Goal: Information Seeking & Learning: Learn about a topic

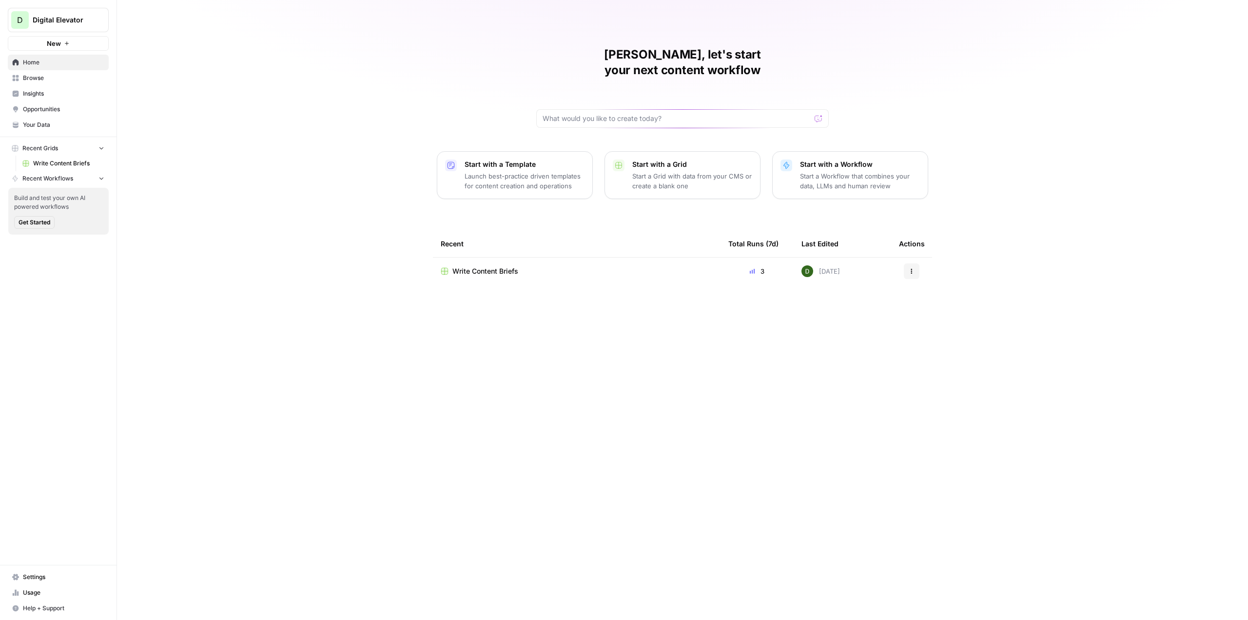
click at [55, 98] on link "Insights" at bounding box center [58, 94] width 101 height 16
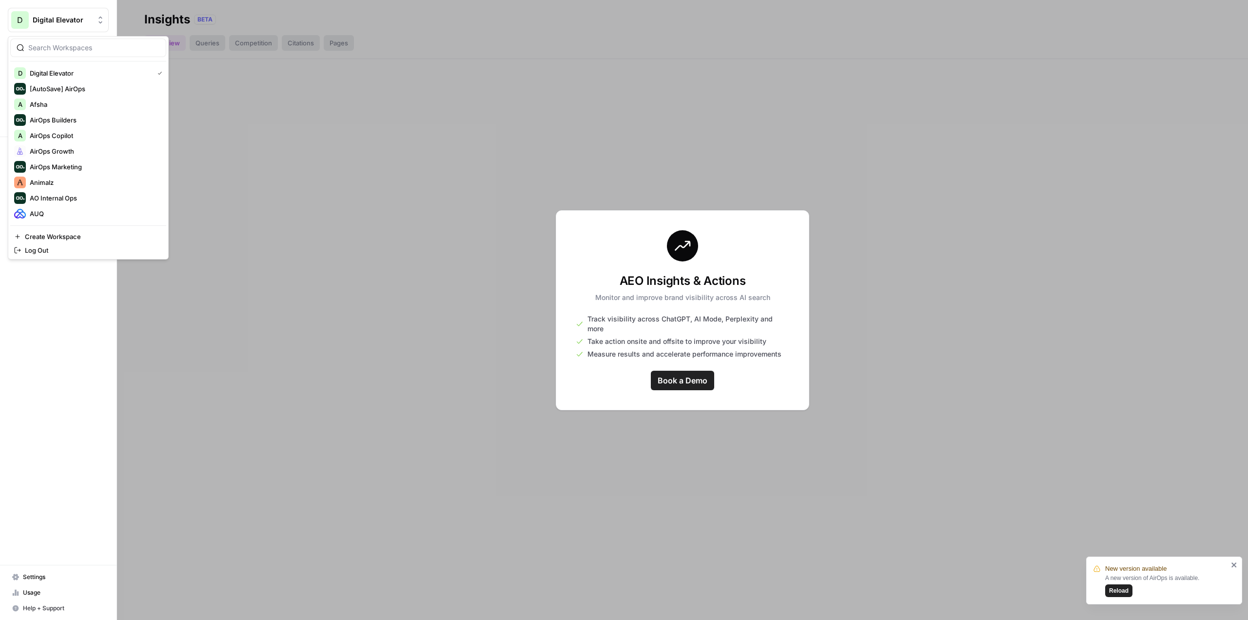
click at [65, 29] on button "D Digital Elevator" at bounding box center [58, 20] width 101 height 24
click at [76, 153] on span "AirOps Growth" at bounding box center [94, 151] width 129 height 10
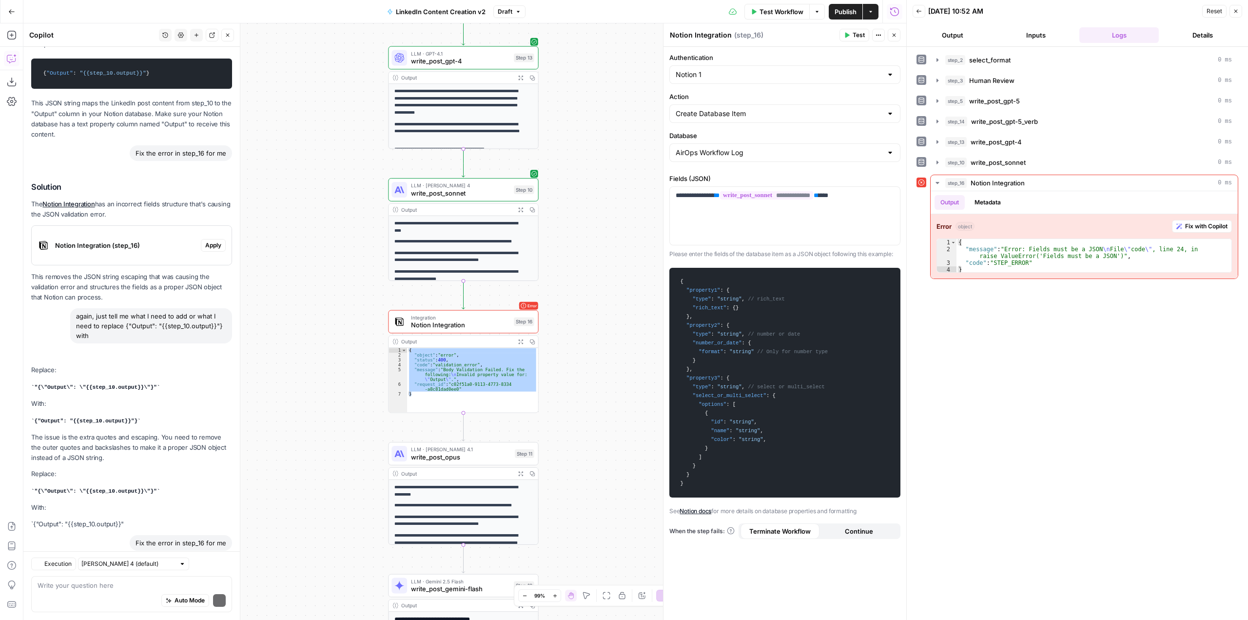
scroll to position [1627, 0]
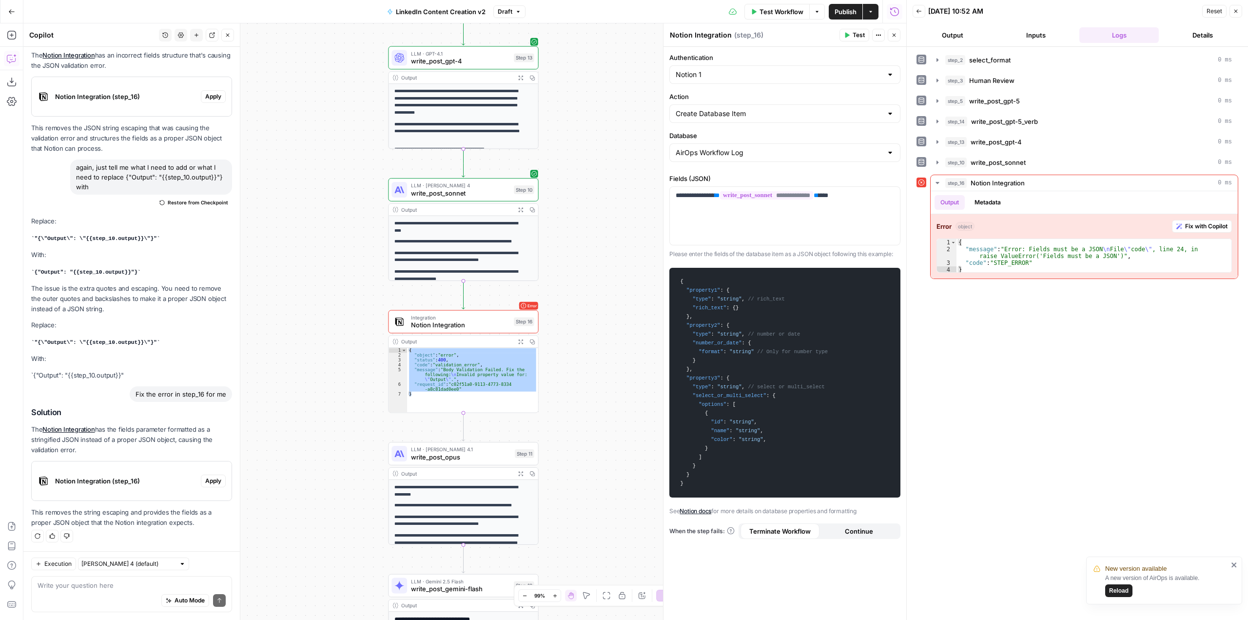
click at [149, 592] on div "Auto Mode Send" at bounding box center [132, 600] width 188 height 21
type textarea "does AirOps have an "insights" feature?"
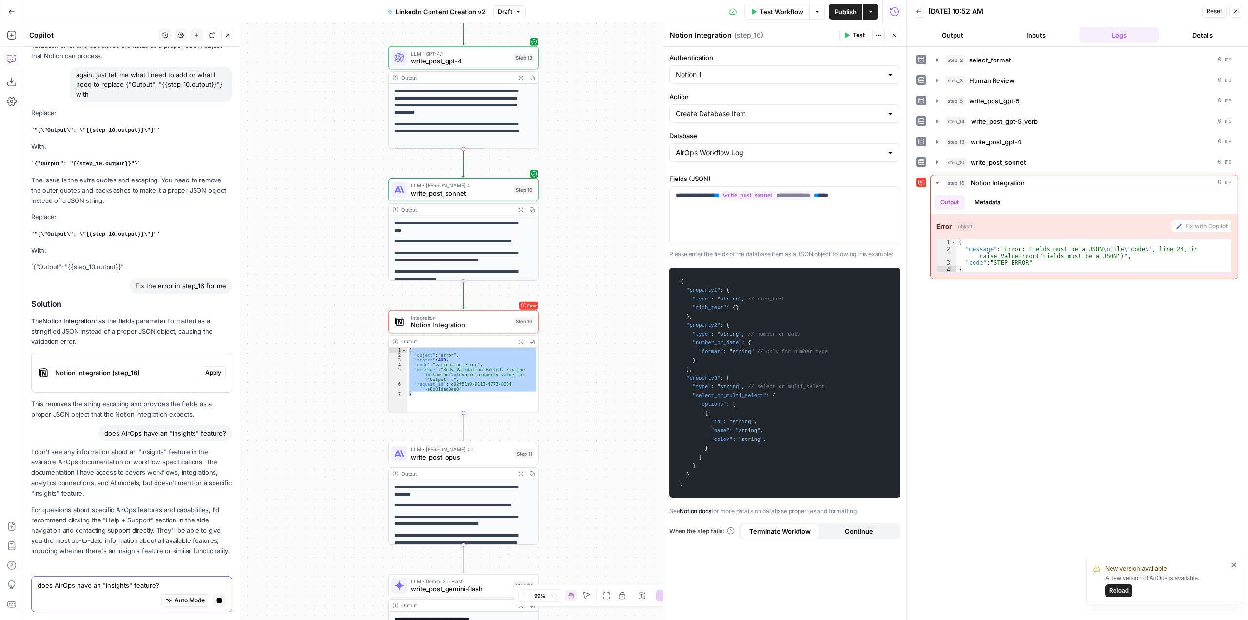
scroll to position [1775, 0]
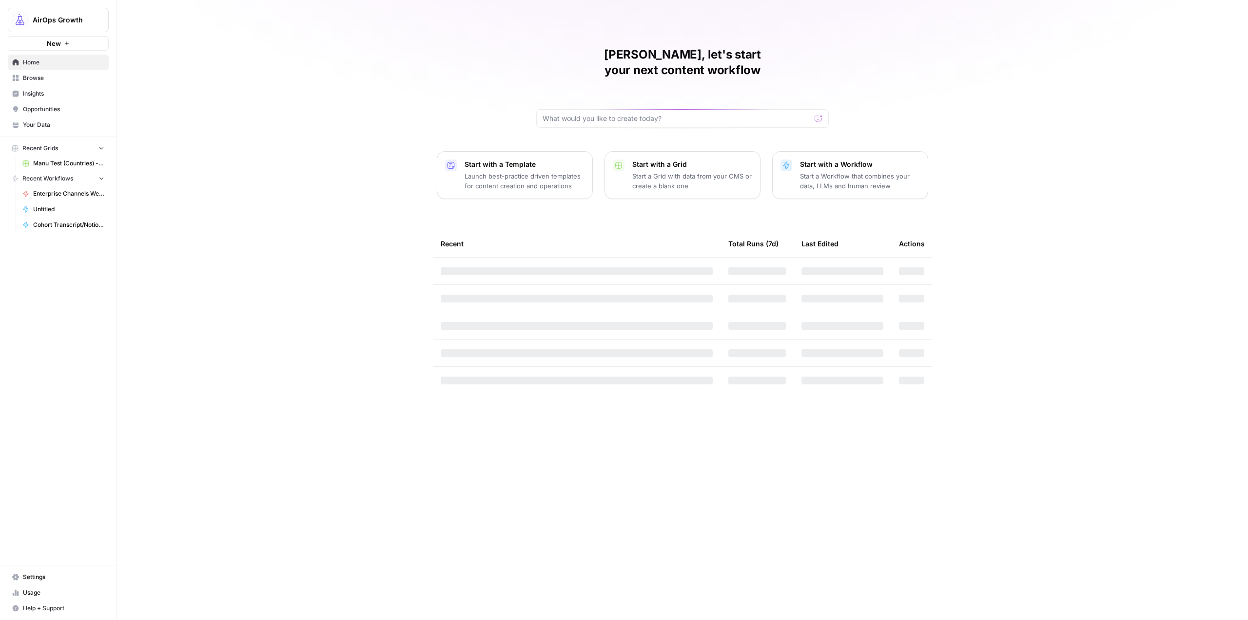
click at [44, 95] on span "Insights" at bounding box center [63, 93] width 81 height 9
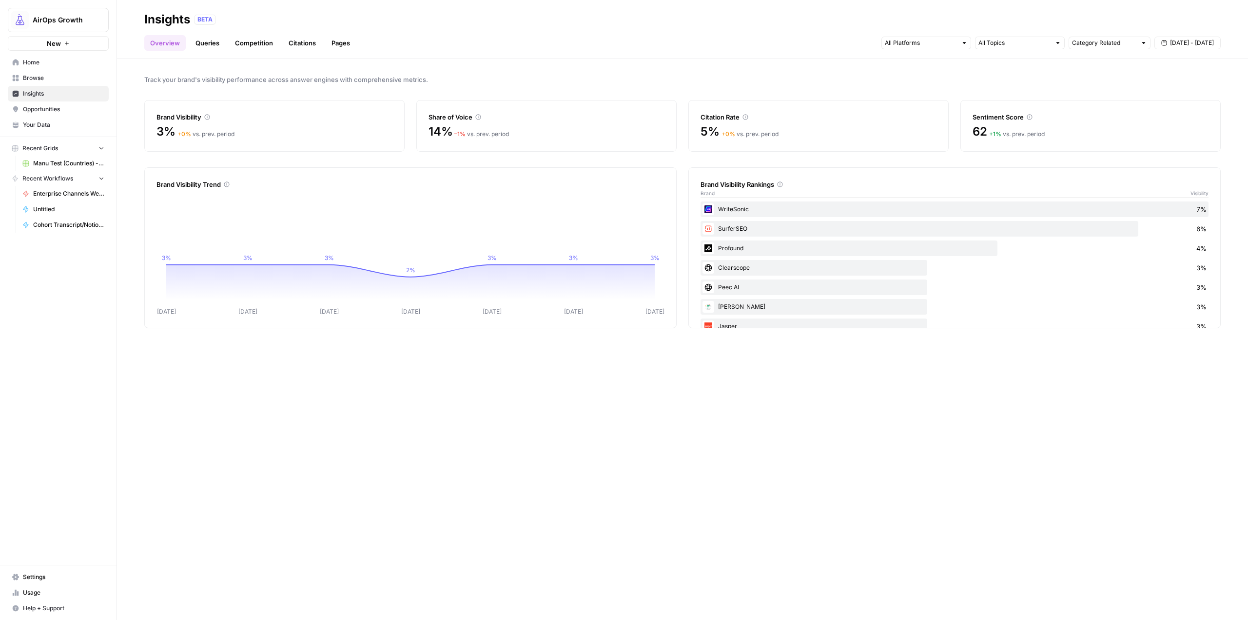
click at [216, 44] on link "Queries" at bounding box center [208, 43] width 36 height 16
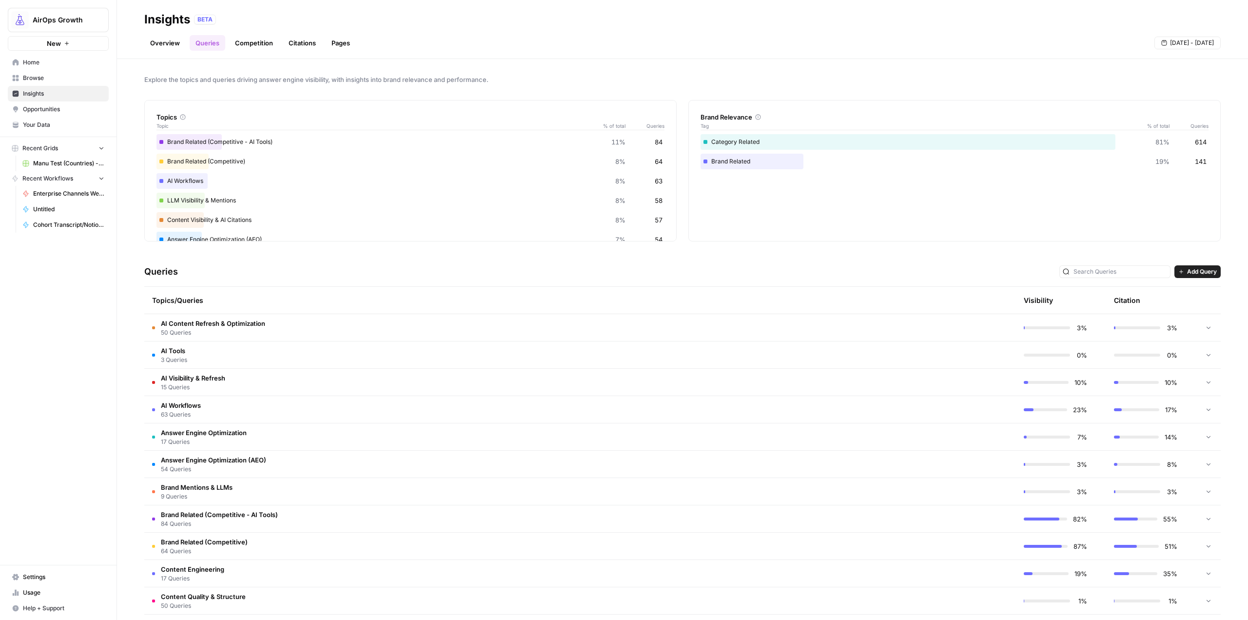
click at [252, 42] on link "Competition" at bounding box center [254, 43] width 50 height 16
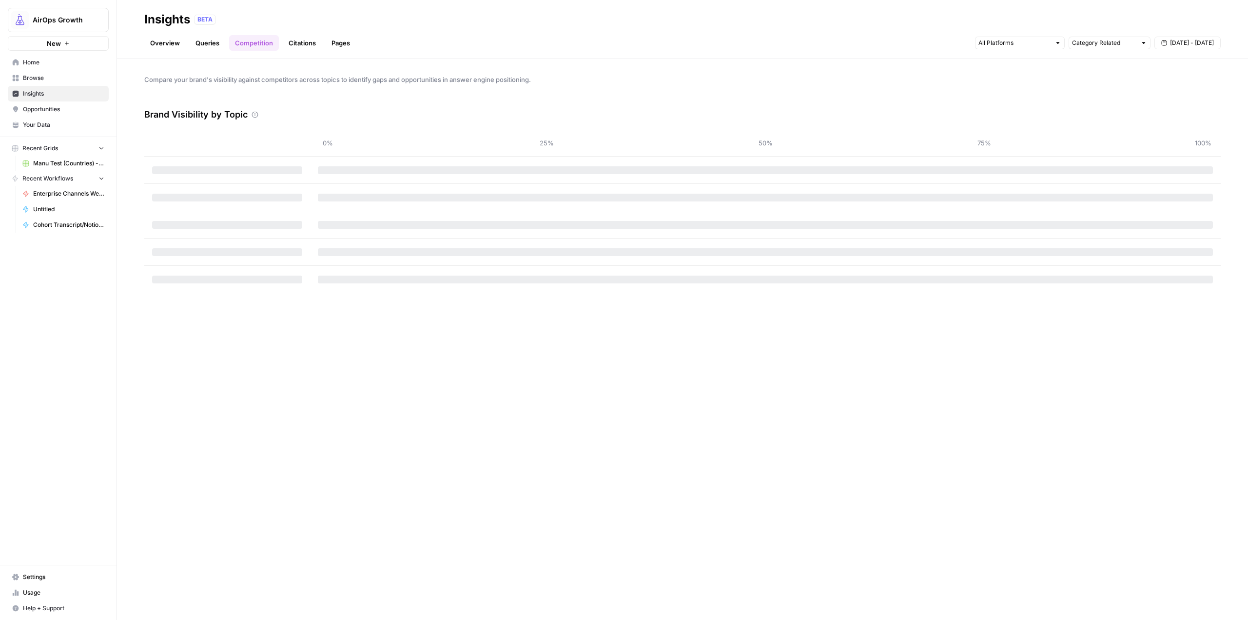
click at [168, 44] on link "Overview" at bounding box center [164, 43] width 41 height 16
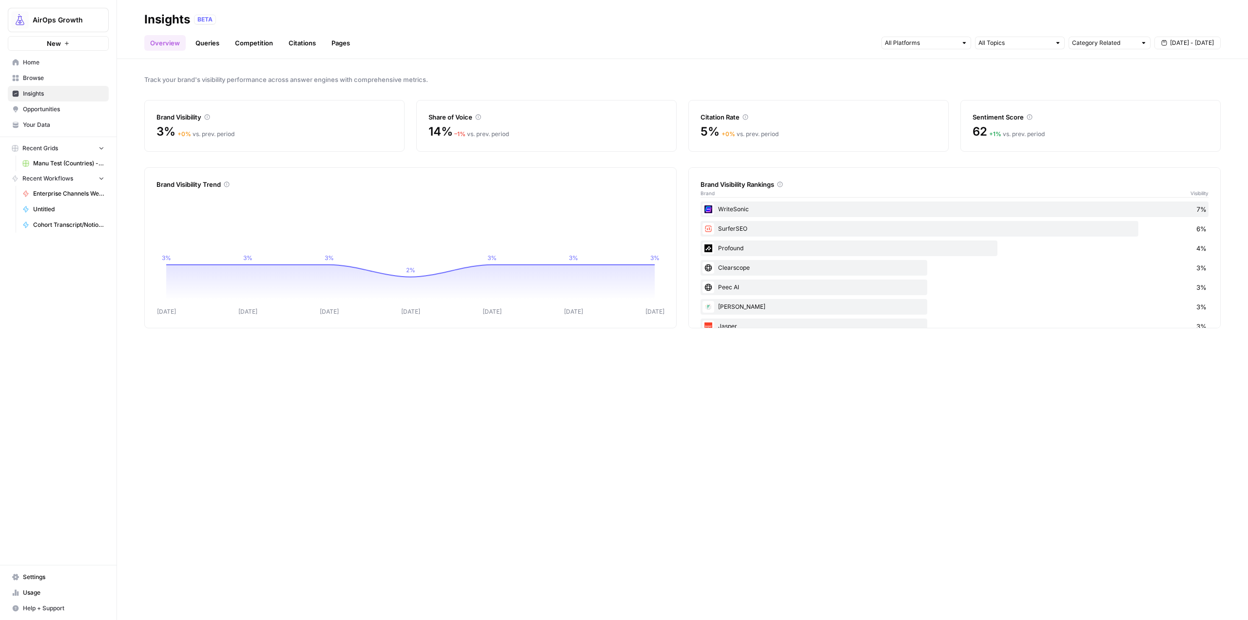
click at [406, 28] on div "Overview Queries Competition Citations Pages Category Related Sep 11 - Sep 17" at bounding box center [682, 38] width 1076 height 23
